Goal: Check status: Check status

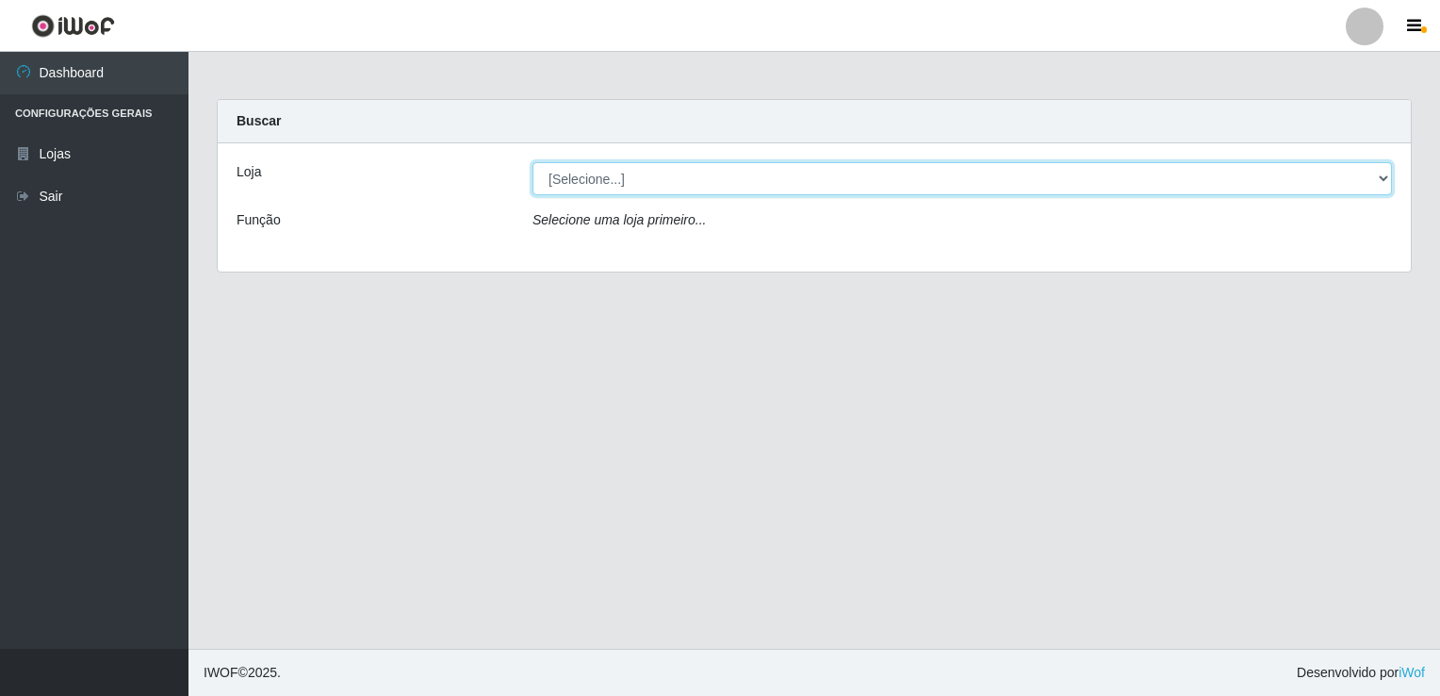
click at [681, 180] on select "[Selecione...] Bemais Supermercados - [GEOGRAPHIC_DATA]" at bounding box center [961, 178] width 859 height 33
select select "250"
click at [532, 162] on select "[Selecione...] Bemais Supermercados - [GEOGRAPHIC_DATA]" at bounding box center [961, 178] width 859 height 33
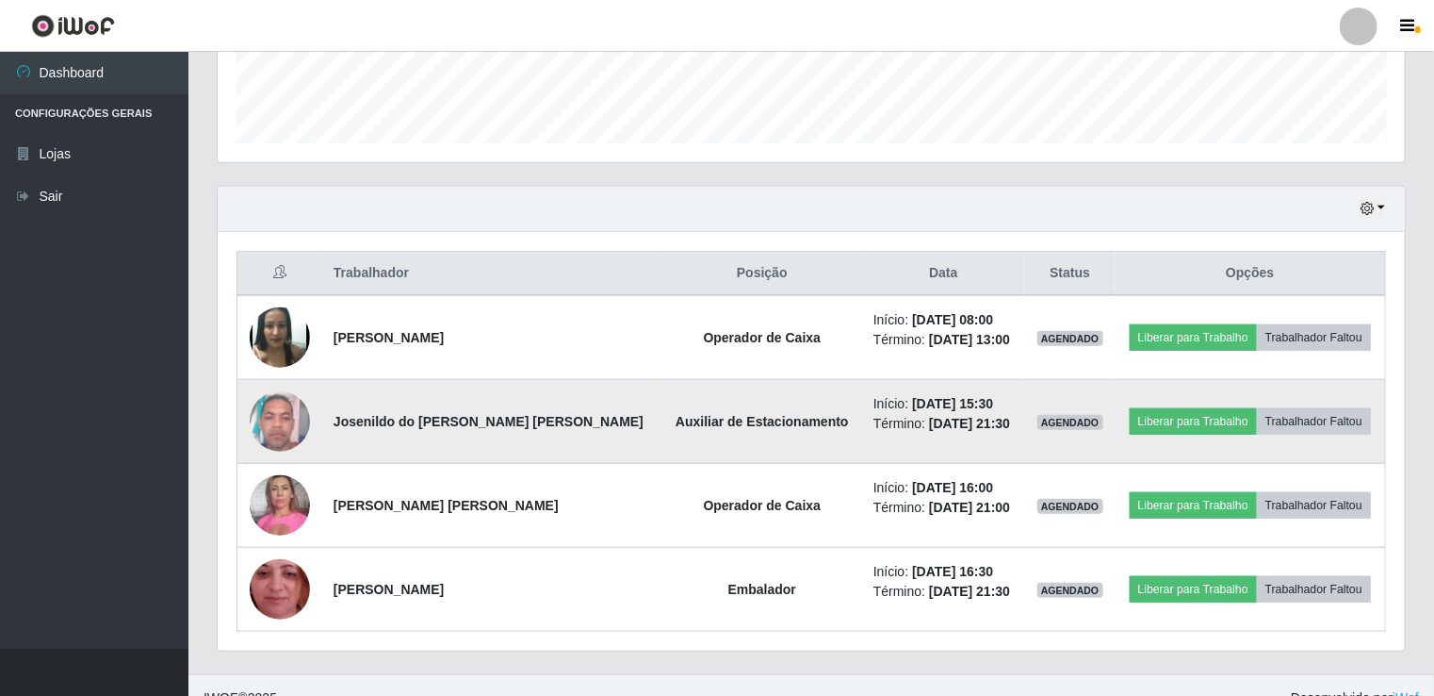
scroll to position [551, 0]
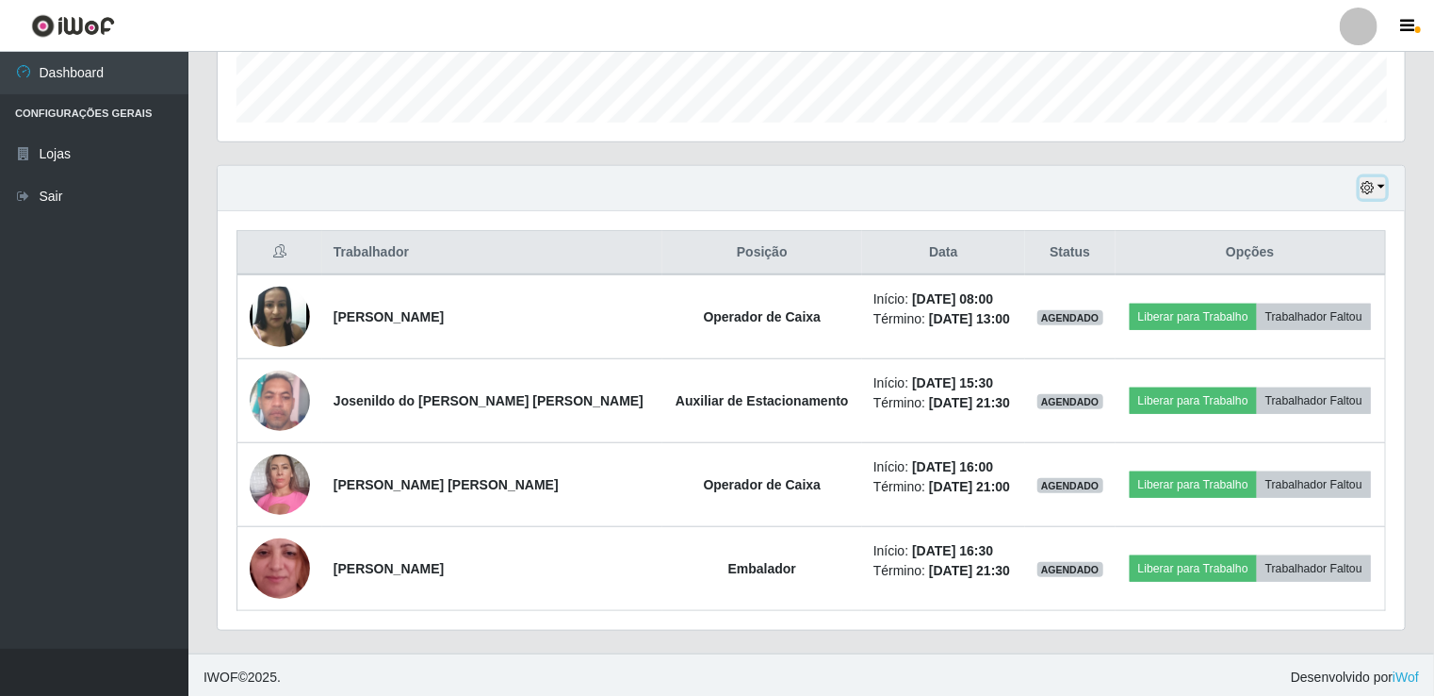
click at [1370, 195] on button "button" at bounding box center [1373, 188] width 26 height 22
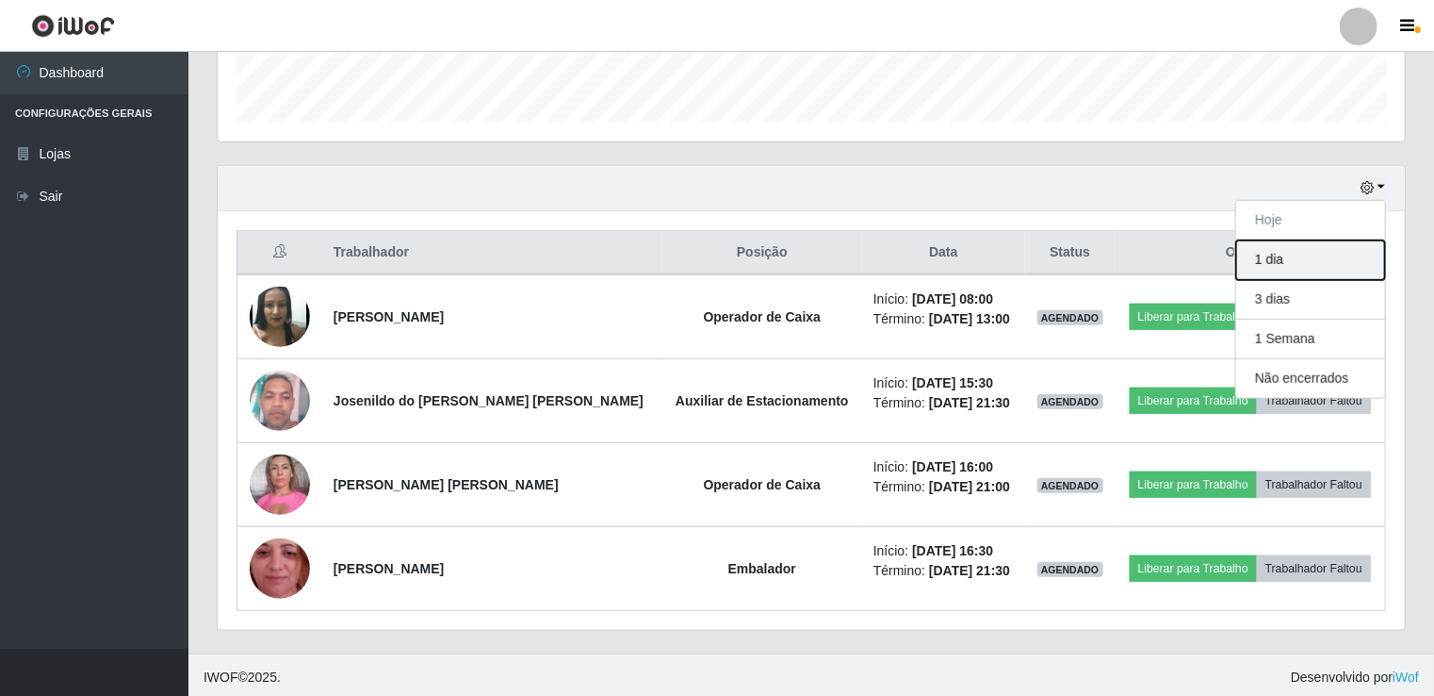
click at [1349, 251] on button "1 dia" at bounding box center [1310, 260] width 149 height 40
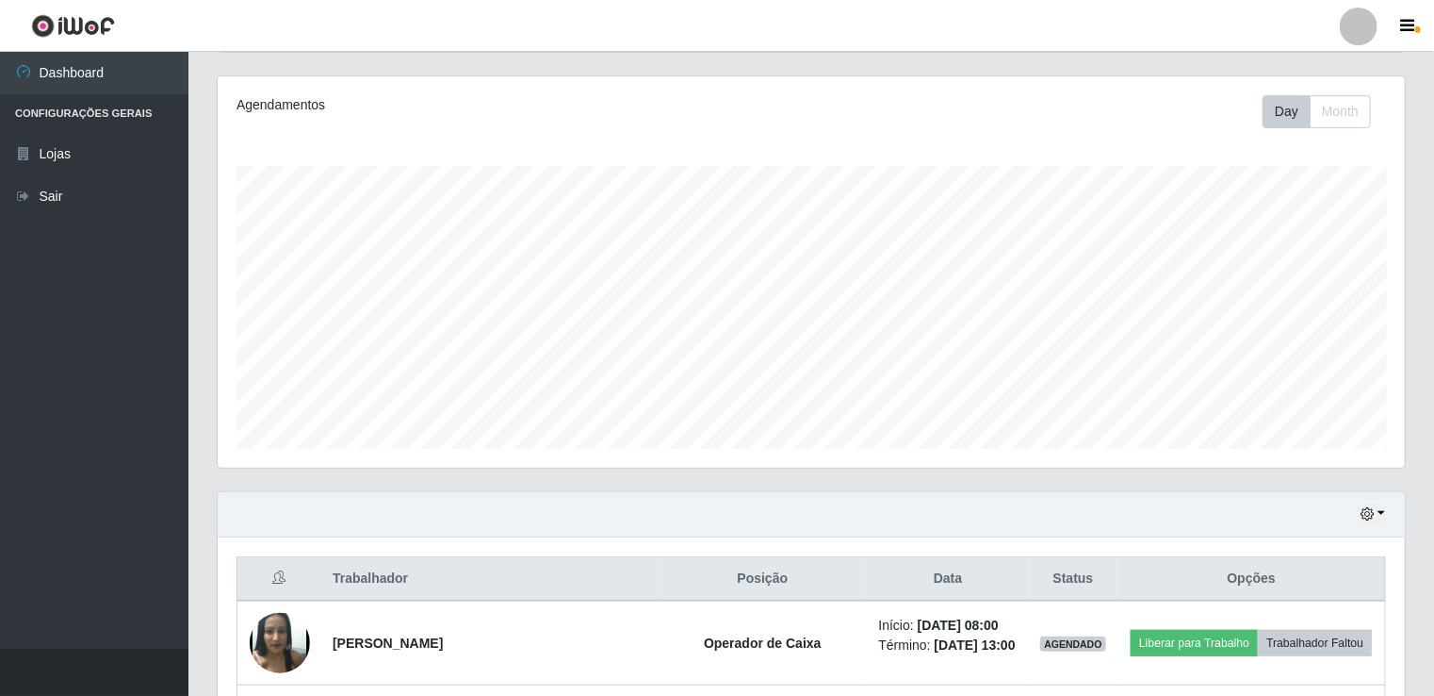
scroll to position [195, 0]
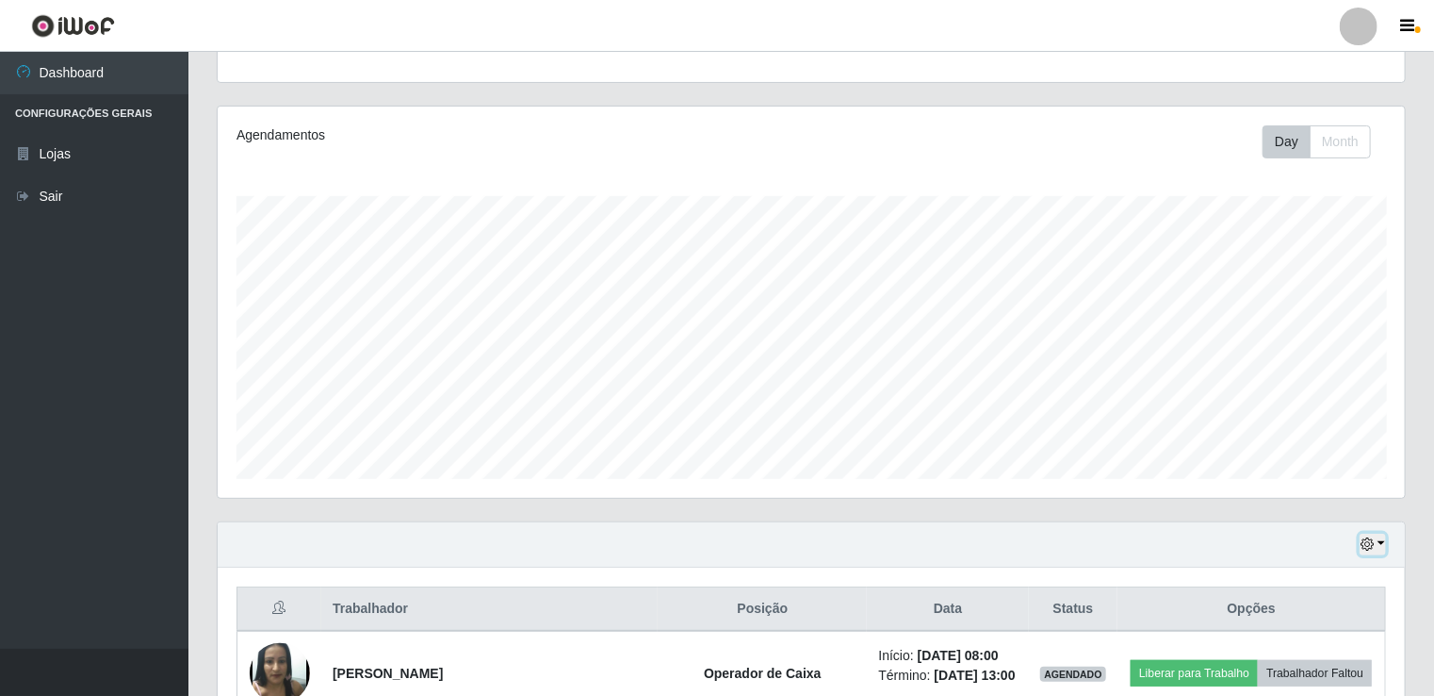
click at [1364, 537] on icon "button" at bounding box center [1367, 543] width 13 height 13
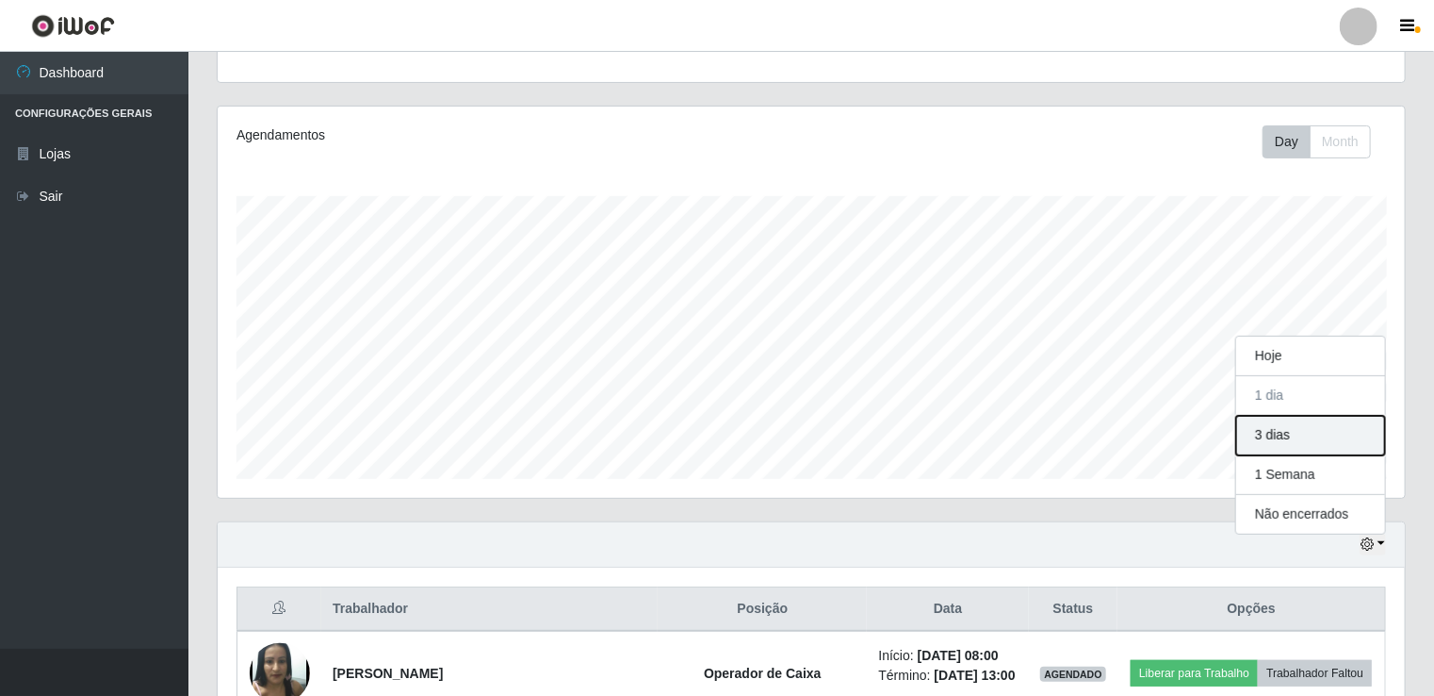
click at [1289, 416] on button "3 dias" at bounding box center [1310, 436] width 149 height 40
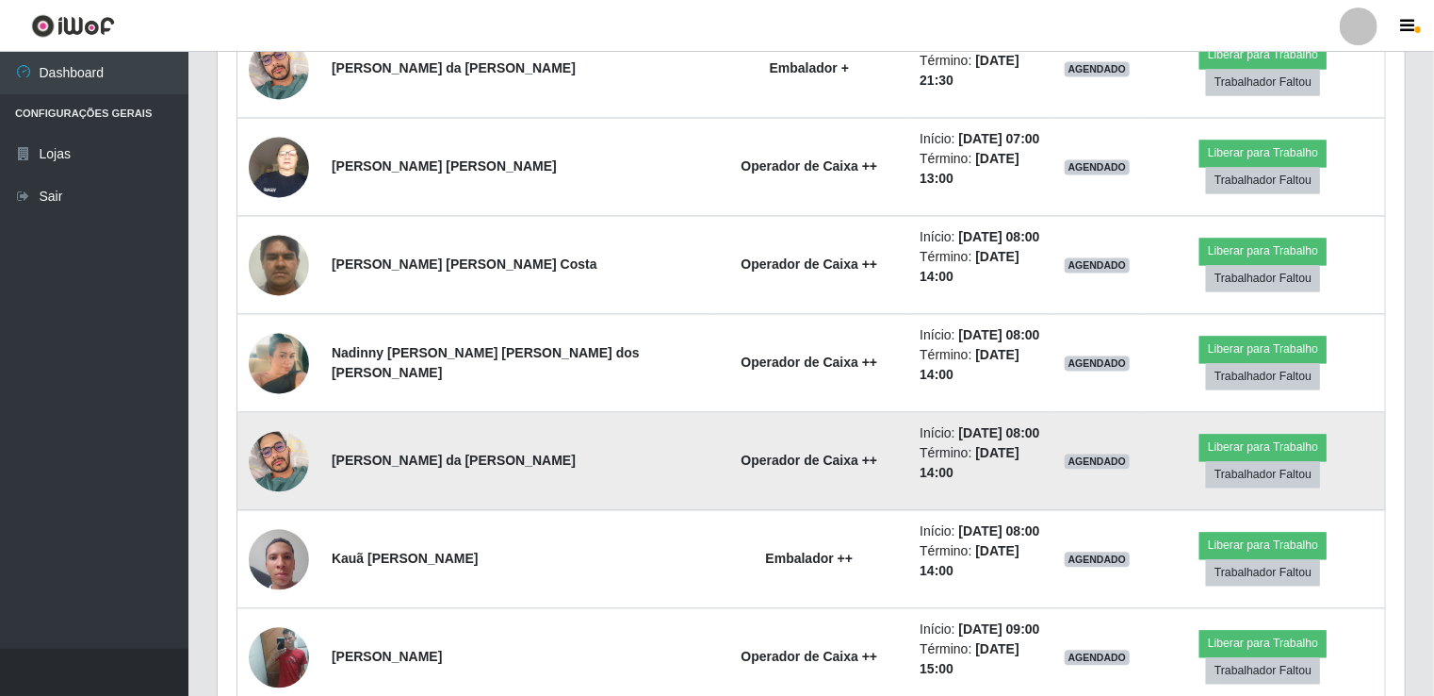
scroll to position [1819, 0]
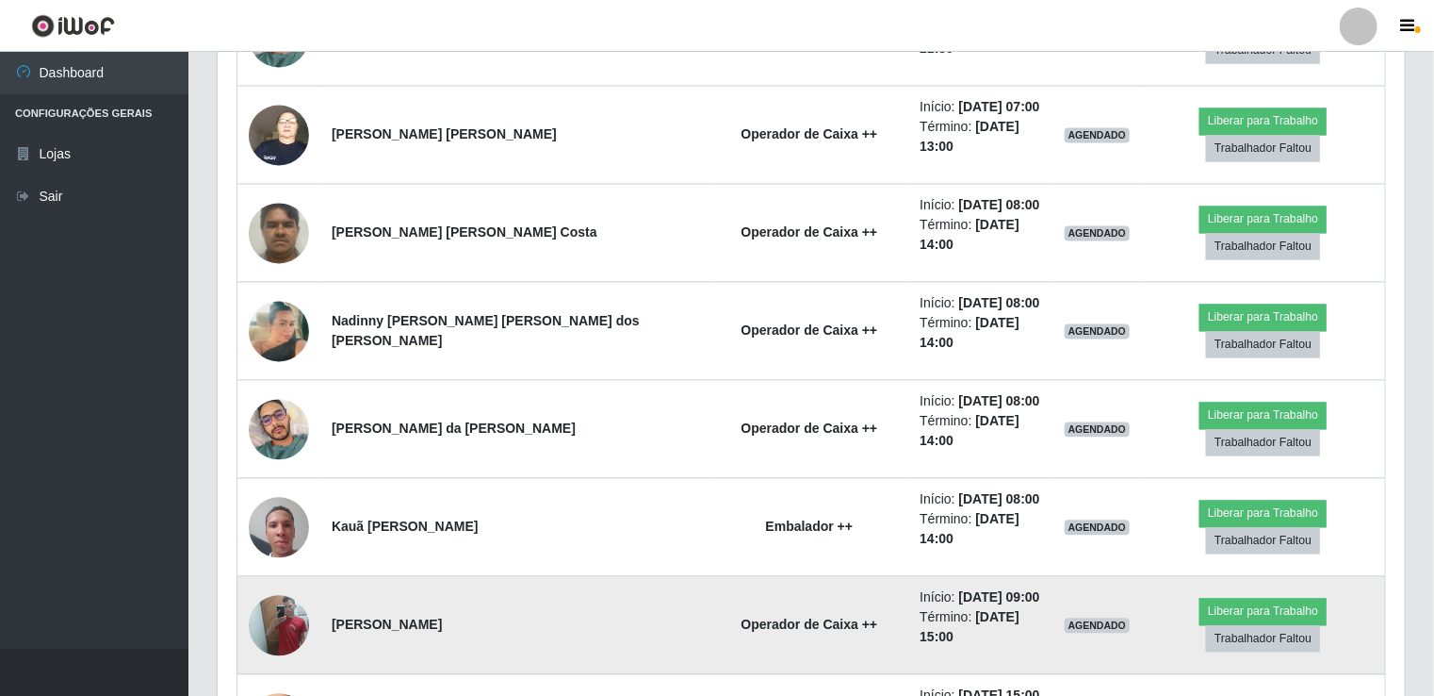
click at [284, 584] on img at bounding box center [279, 624] width 60 height 80
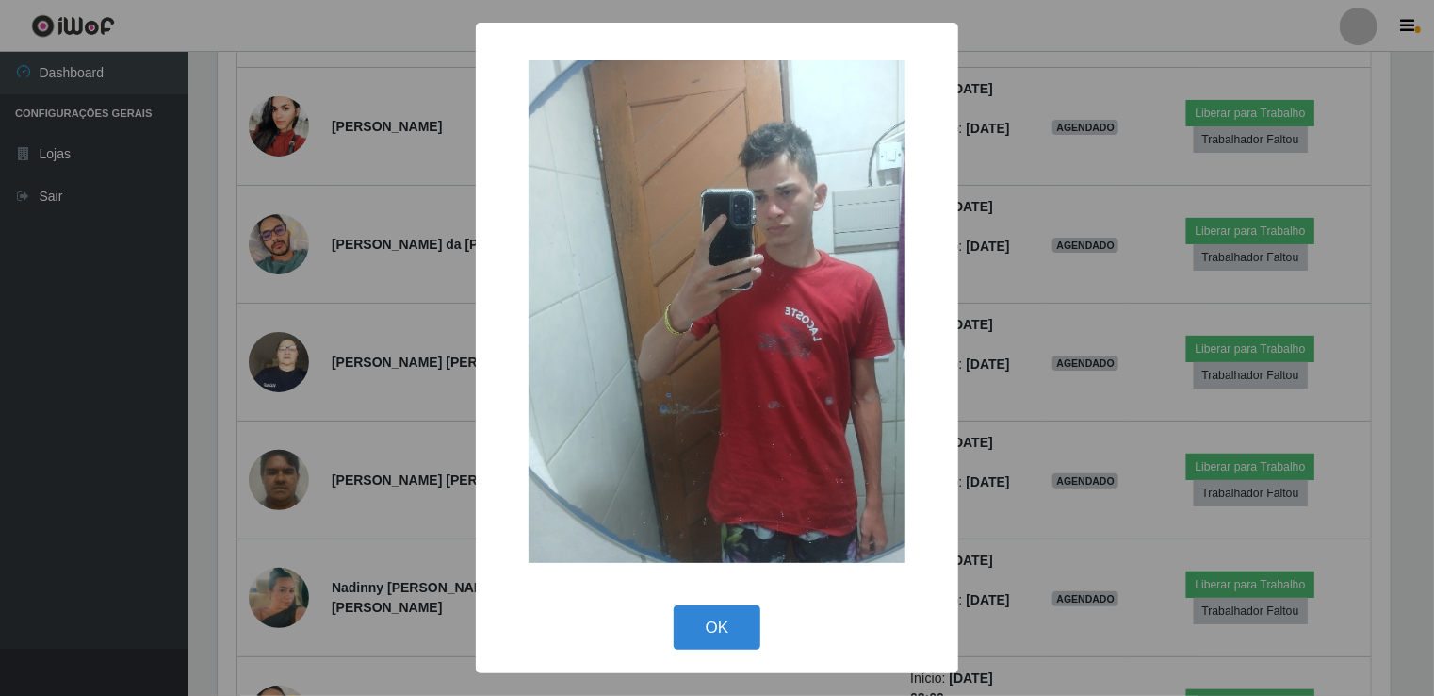
scroll to position [391, 1180]
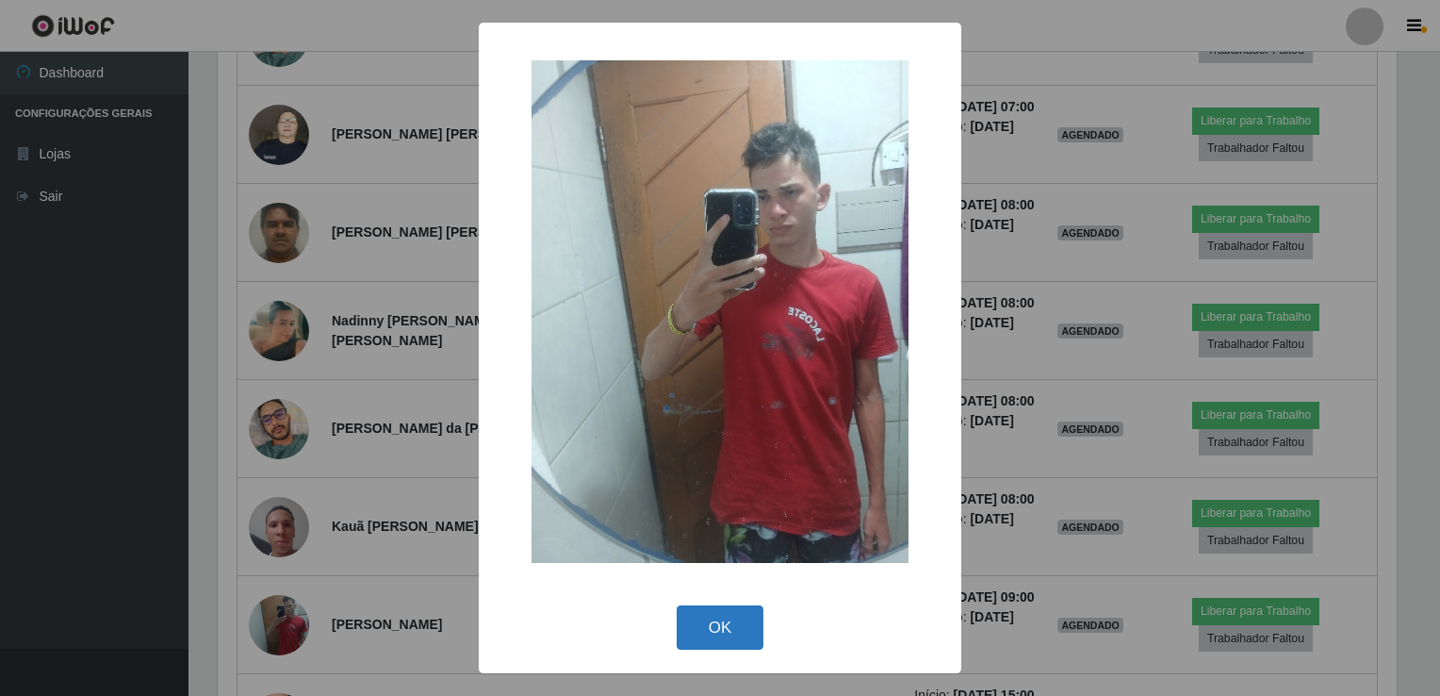
click at [731, 621] on button "OK" at bounding box center [721, 627] width 88 height 44
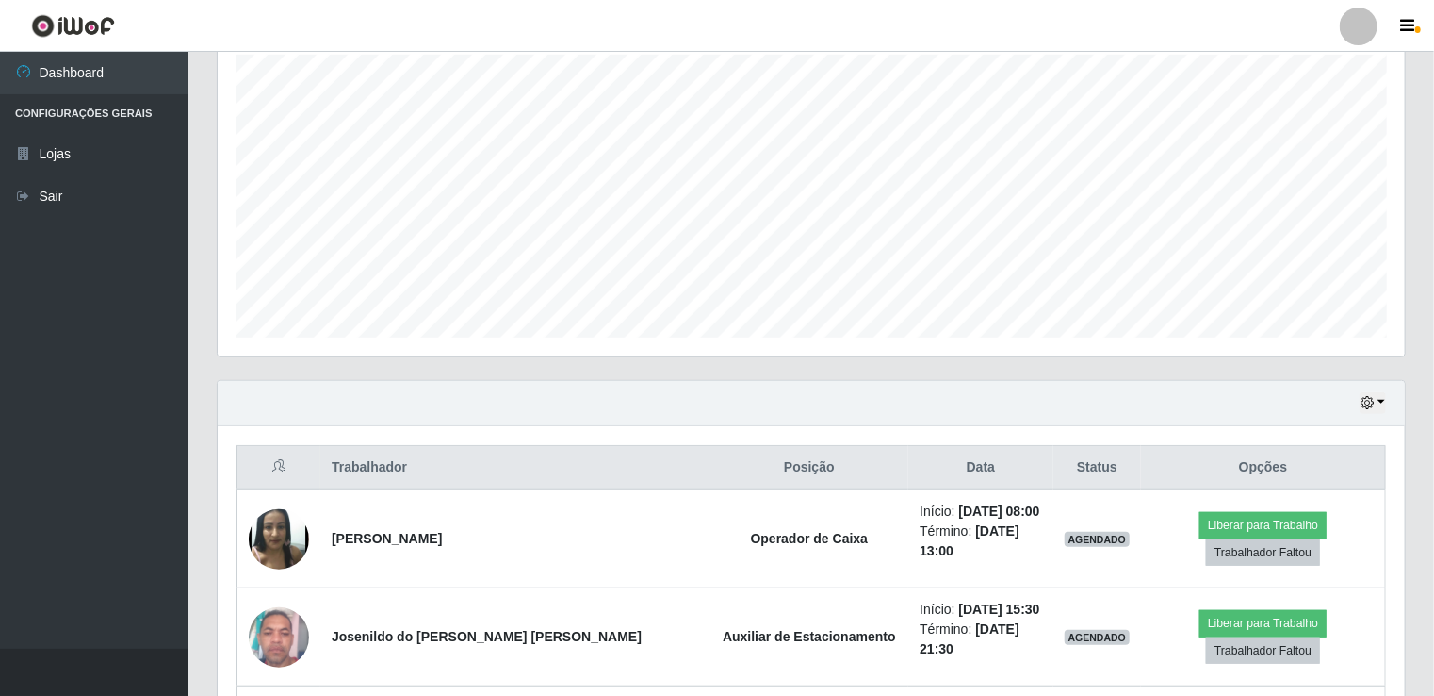
scroll to position [309, 0]
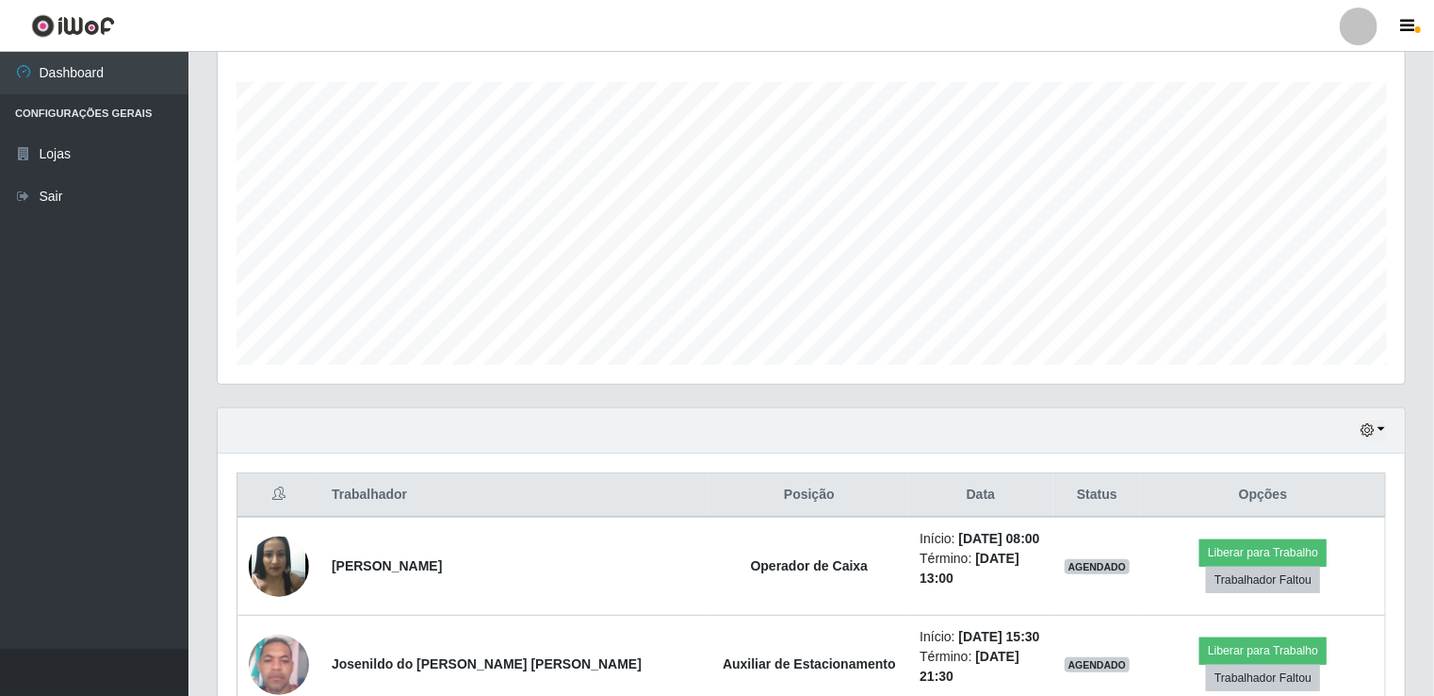
click at [1365, 440] on div "Hoje 1 dia 3 dias 1 Semana Não encerrados" at bounding box center [811, 430] width 1187 height 45
click at [1365, 428] on icon "button" at bounding box center [1367, 429] width 13 height 13
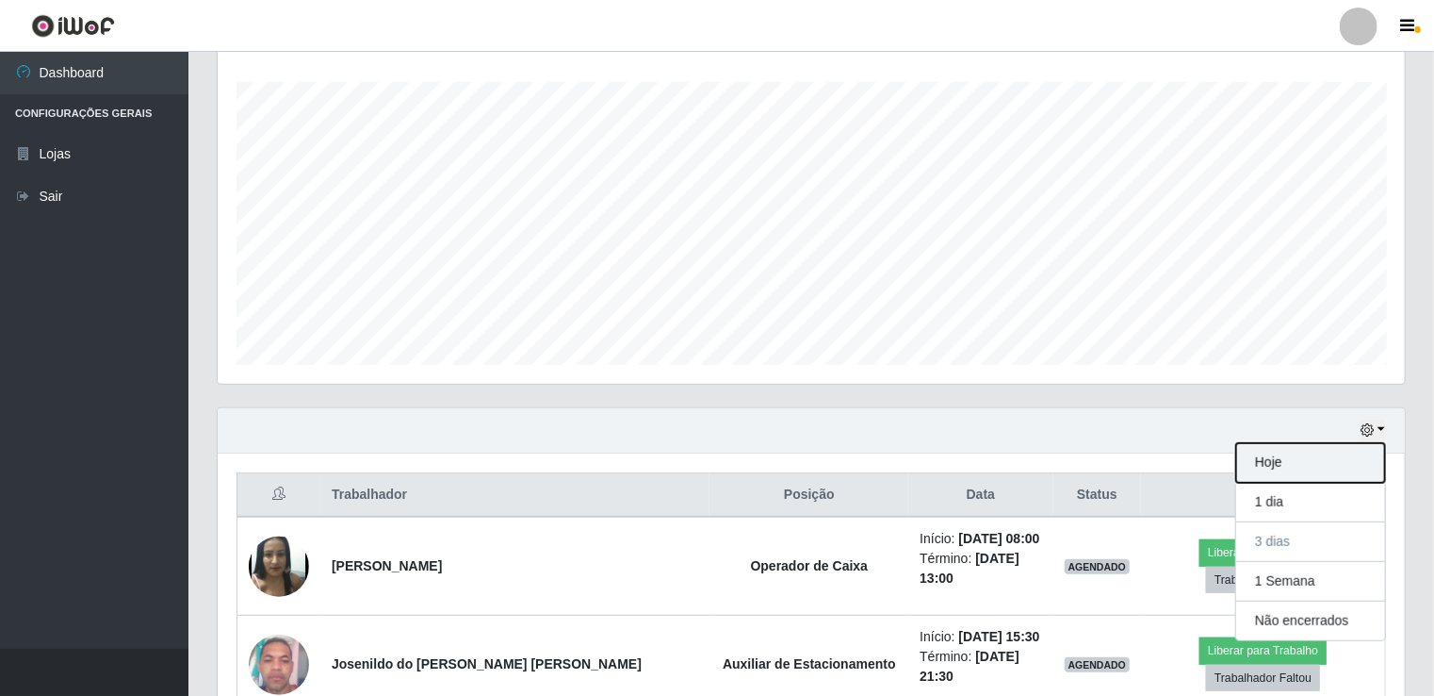
click at [1354, 466] on button "Hoje" at bounding box center [1310, 463] width 149 height 40
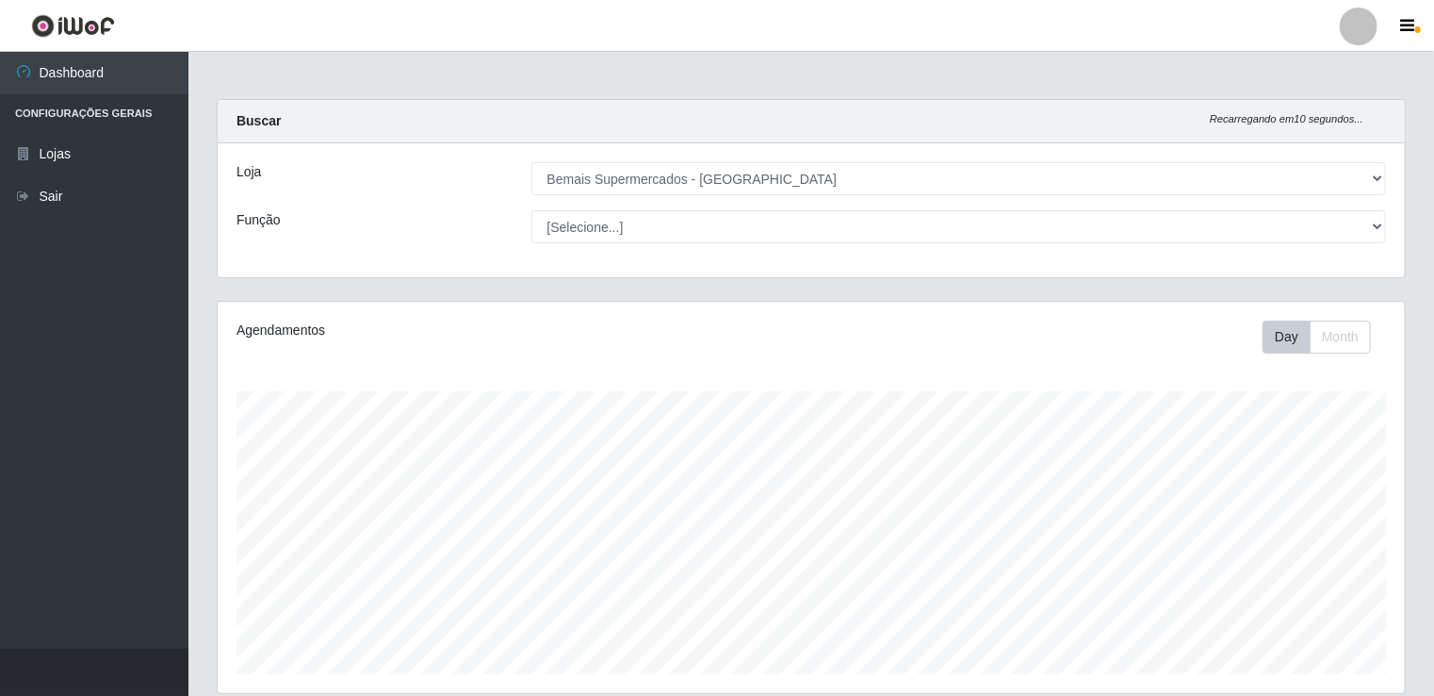
scroll to position [0, 0]
